Goal: Task Accomplishment & Management: Manage account settings

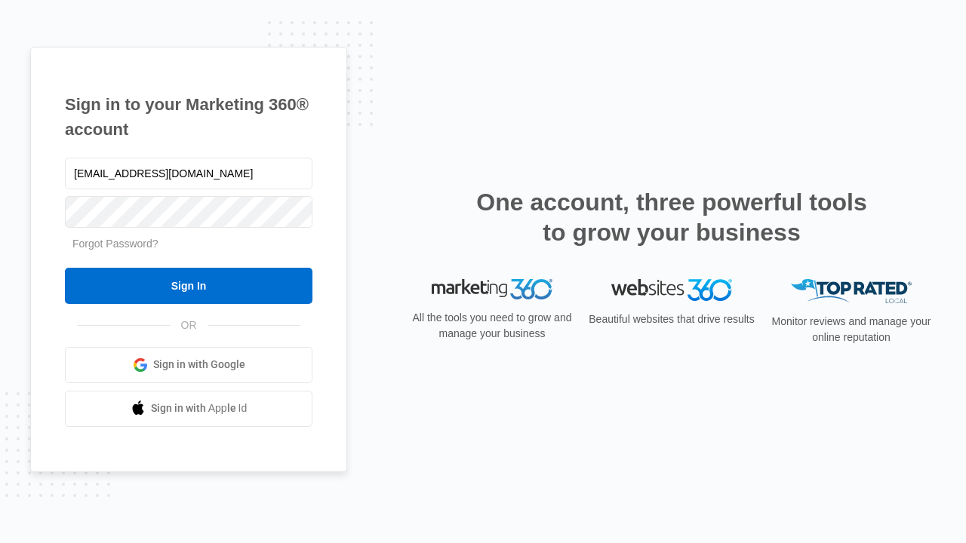
type input "[EMAIL_ADDRESS][DOMAIN_NAME]"
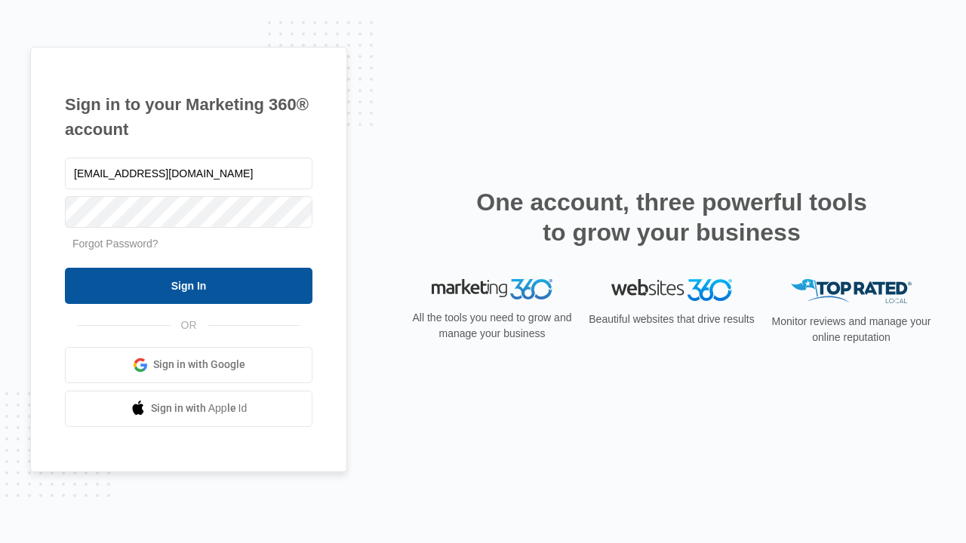
click at [189, 285] on input "Sign In" at bounding box center [189, 286] width 248 height 36
